Goal: Navigation & Orientation: Understand site structure

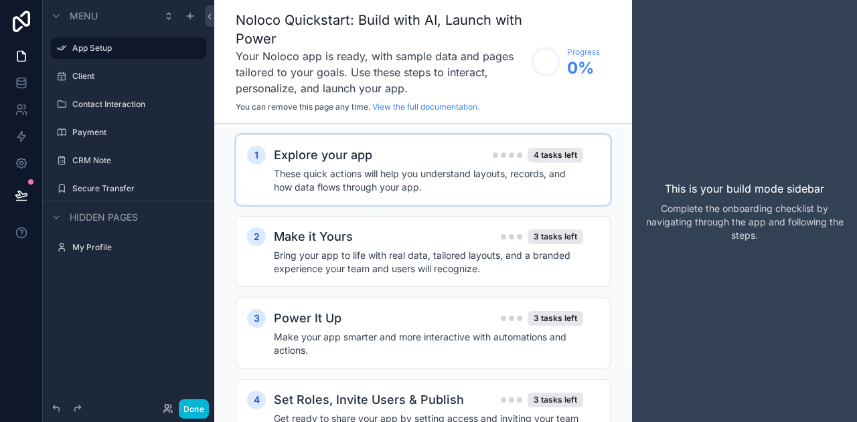
click at [511, 167] on div "Explore your app 4 tasks left These quick actions will help you understand layo…" at bounding box center [436, 170] width 325 height 48
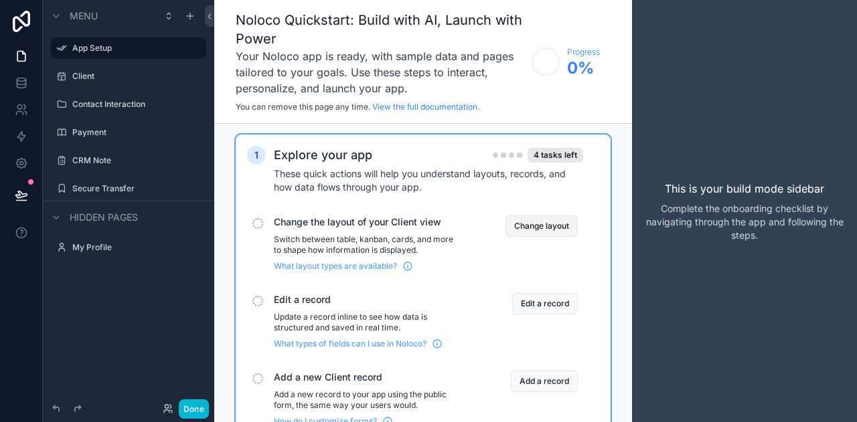
click at [539, 236] on button "Change layout" at bounding box center [541, 225] width 72 height 21
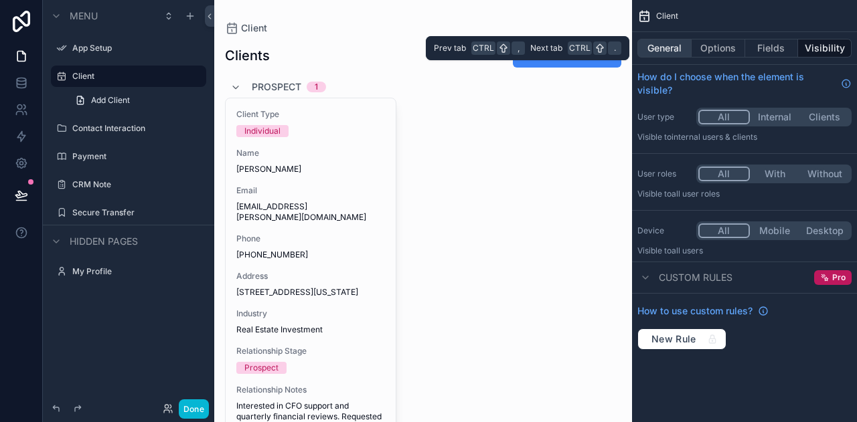
click at [669, 48] on button "General" at bounding box center [664, 48] width 54 height 19
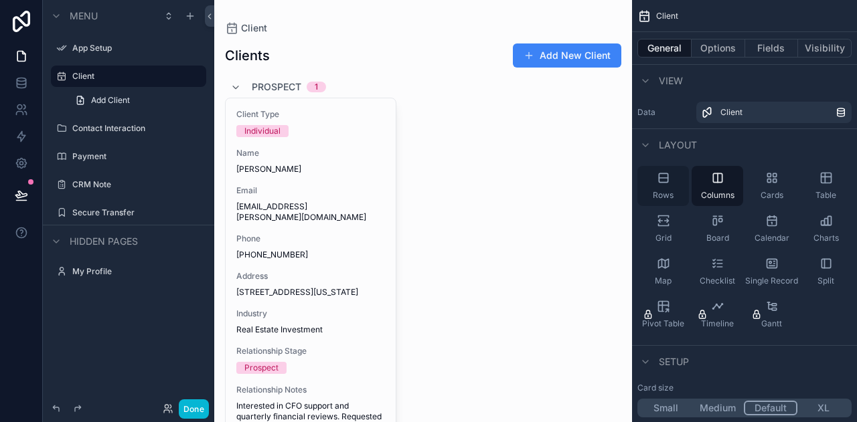
click at [660, 178] on icon "scrollable content" at bounding box center [662, 178] width 9 height 0
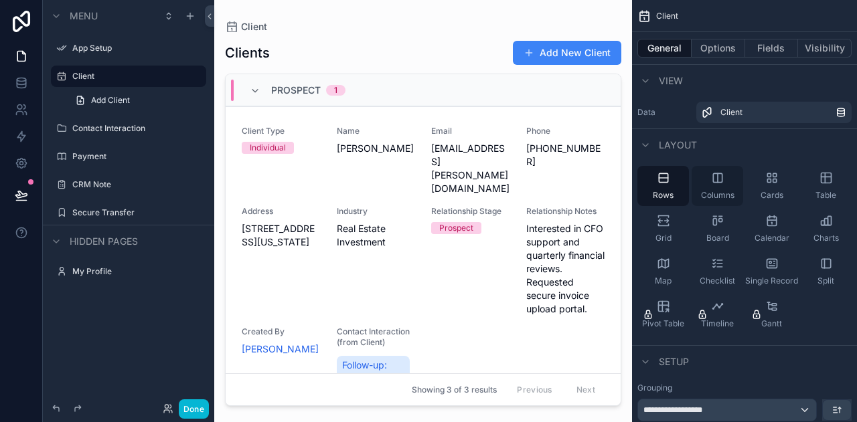
click at [696, 179] on div "Columns" at bounding box center [717, 186] width 52 height 40
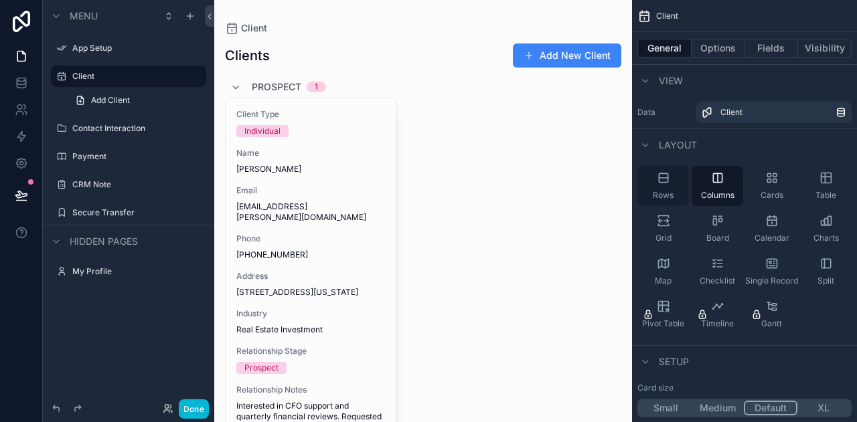
click at [672, 177] on div "Rows" at bounding box center [663, 186] width 52 height 40
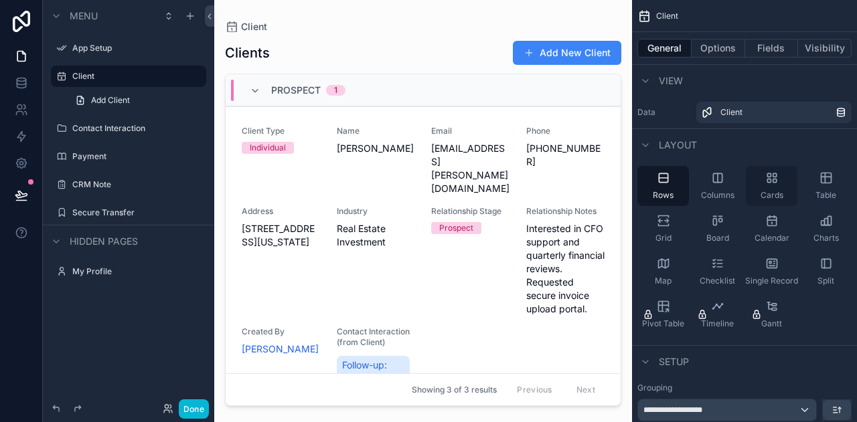
click at [774, 181] on icon "scrollable content" at bounding box center [771, 177] width 13 height 13
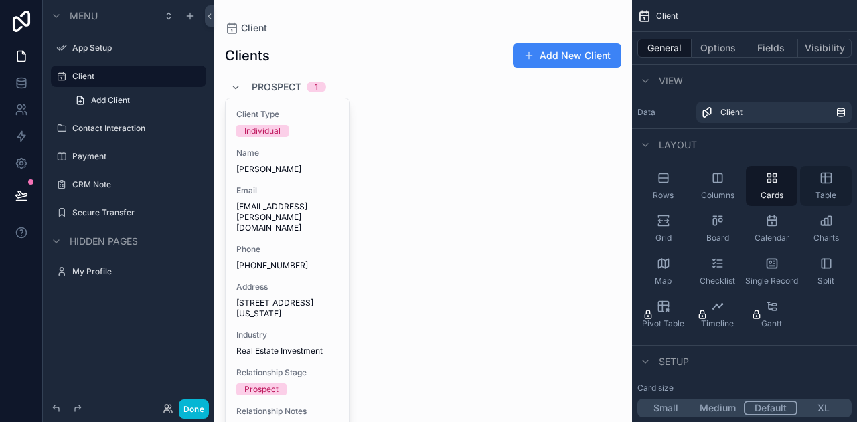
click at [816, 181] on div "Table" at bounding box center [826, 186] width 52 height 40
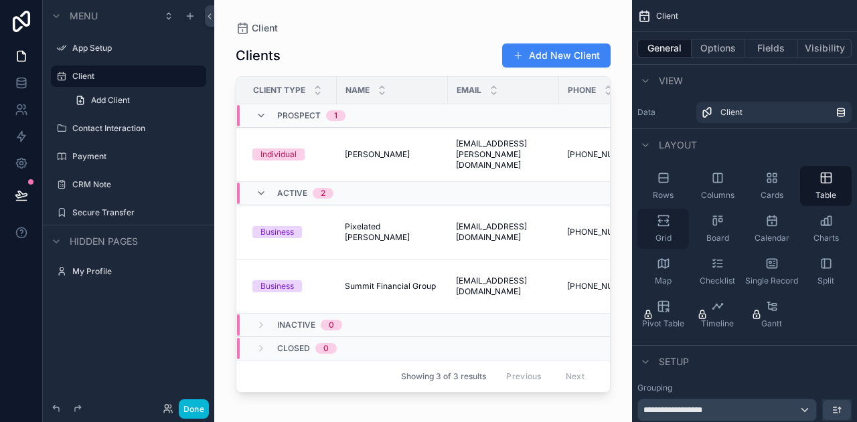
click at [657, 224] on icon "scrollable content" at bounding box center [662, 220] width 13 height 13
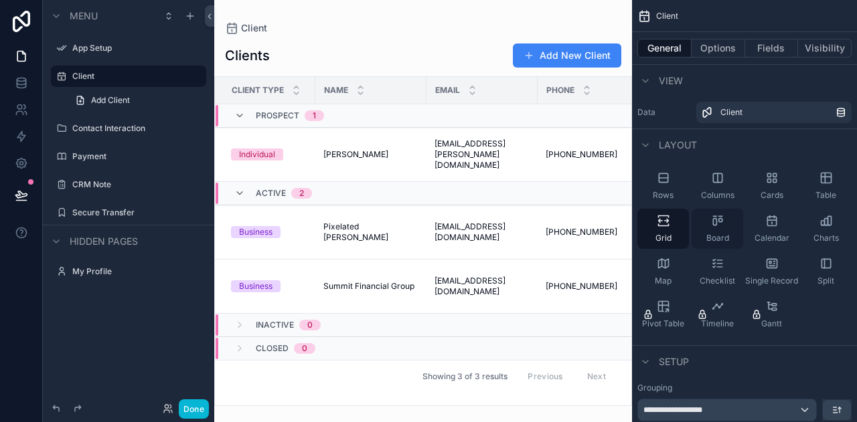
click at [703, 224] on div "Board" at bounding box center [717, 229] width 52 height 40
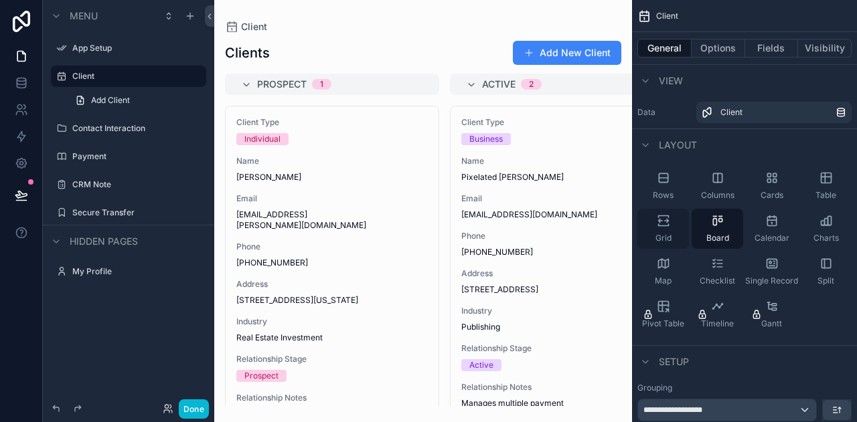
click at [650, 224] on div "Grid" at bounding box center [663, 229] width 52 height 40
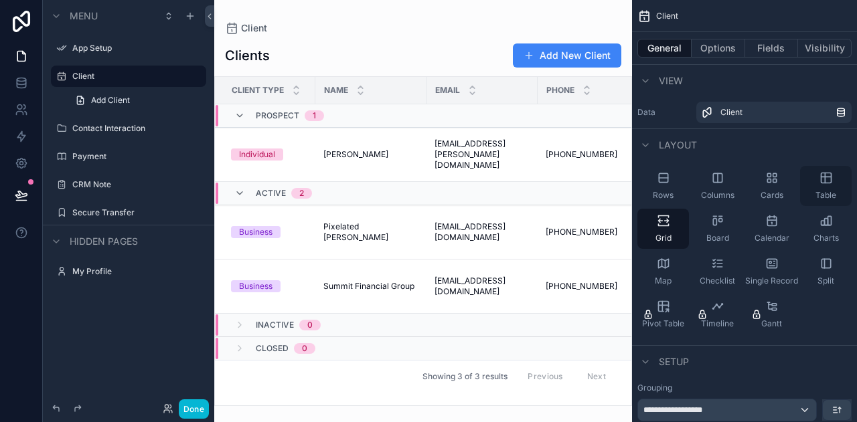
click at [826, 183] on icon "scrollable content" at bounding box center [825, 177] width 13 height 13
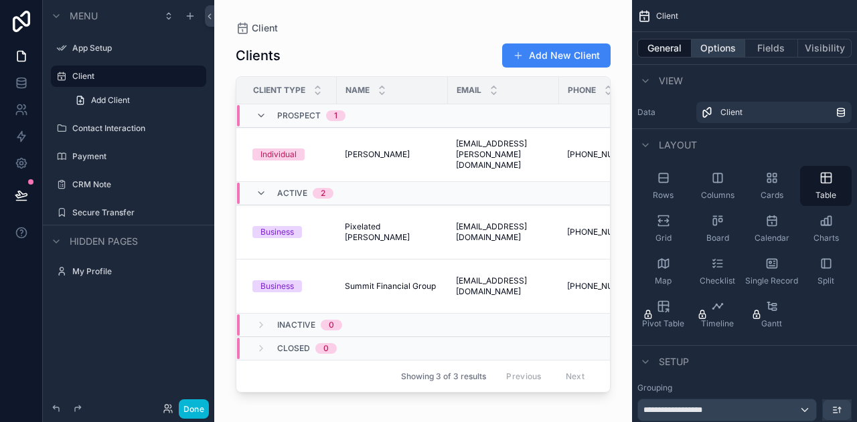
click at [710, 46] on button "Options" at bounding box center [718, 48] width 54 height 19
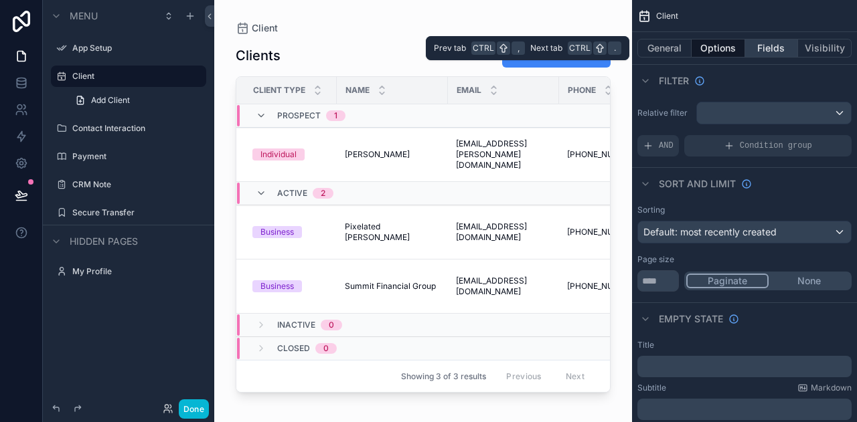
click at [756, 46] on button "Fields" at bounding box center [772, 48] width 54 height 19
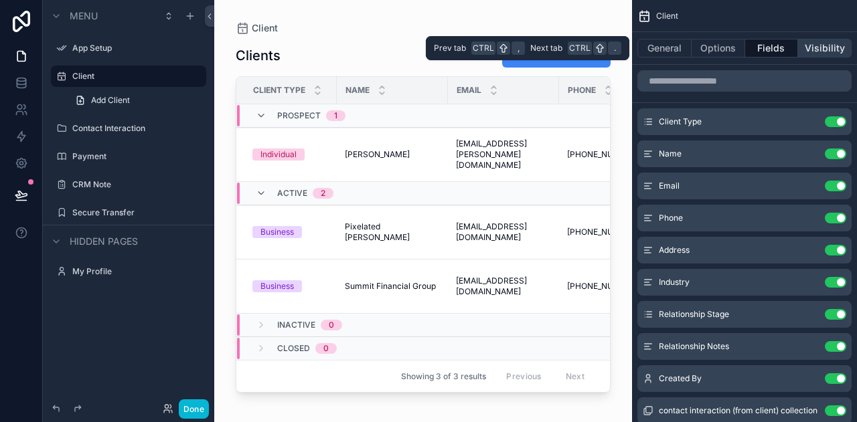
click at [810, 49] on button "Visibility" at bounding box center [825, 48] width 54 height 19
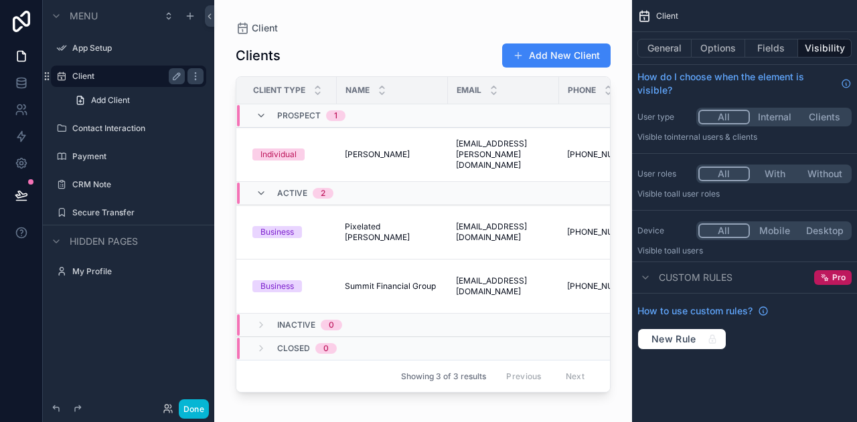
click at [107, 75] on label "Client" at bounding box center [125, 76] width 107 height 11
click at [108, 124] on label "Contact Interaction" at bounding box center [125, 128] width 107 height 11
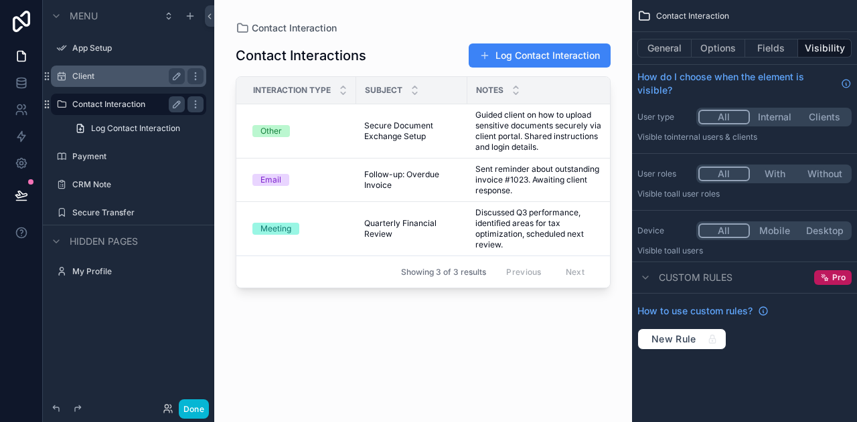
click at [98, 76] on label "Client" at bounding box center [125, 76] width 107 height 11
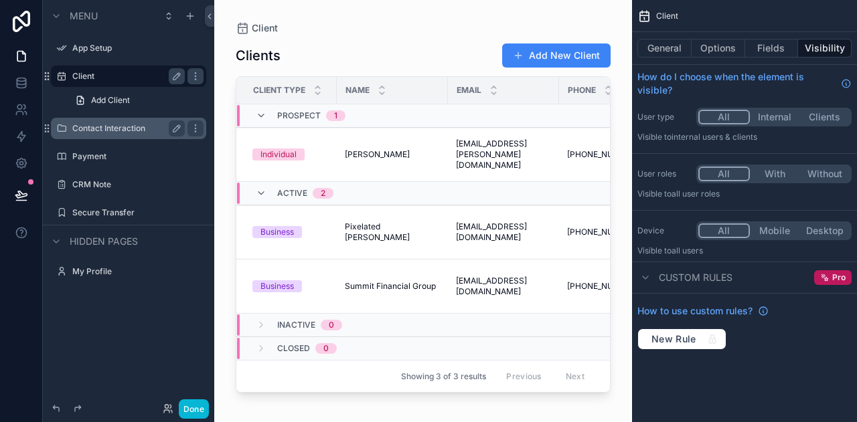
click at [114, 120] on div "Contact Interaction" at bounding box center [128, 128] width 112 height 16
click at [118, 126] on label "Contact Interaction" at bounding box center [125, 128] width 107 height 11
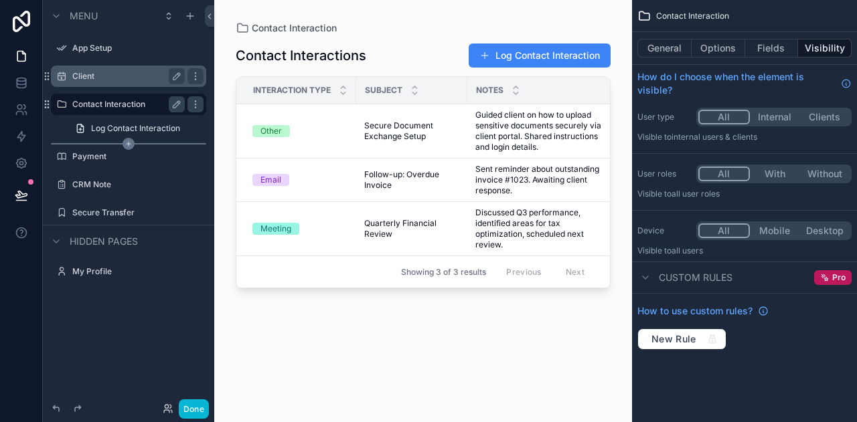
click at [94, 144] on div "scrollable content" at bounding box center [128, 143] width 155 height 1
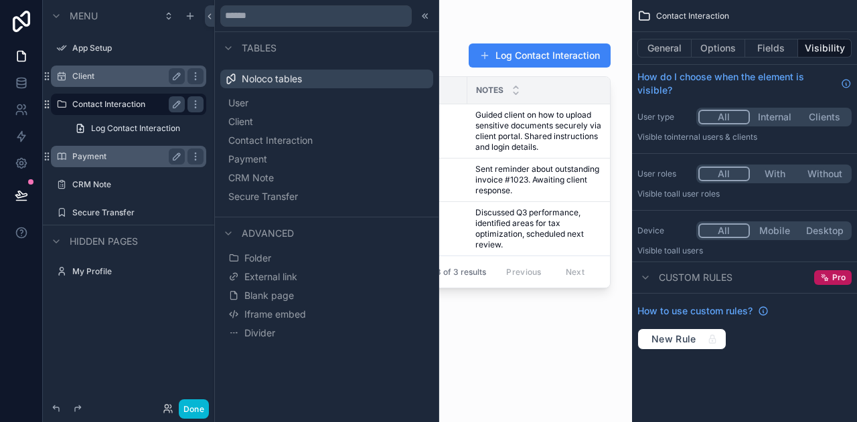
click at [94, 153] on label "Payment" at bounding box center [125, 156] width 107 height 11
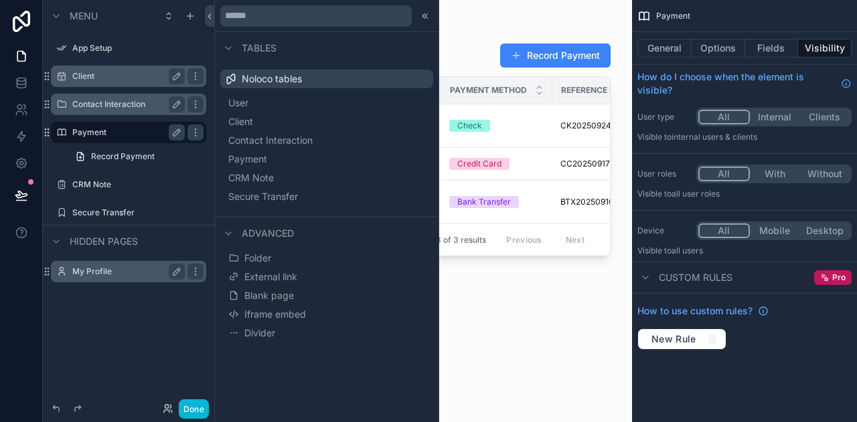
click at [95, 272] on label "My Profile" at bounding box center [125, 271] width 107 height 11
